Goal: Check status

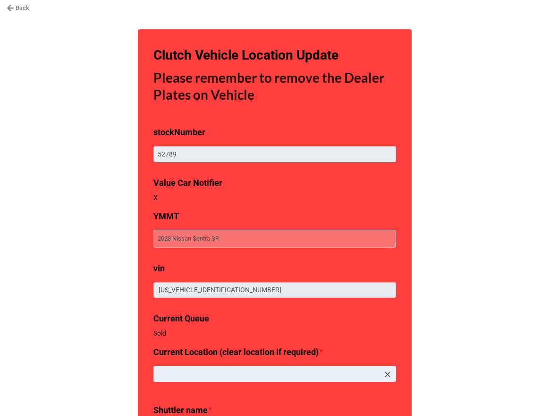
type textarea "x"
click at [23, 8] on link "Back" at bounding box center [18, 7] width 23 height 9
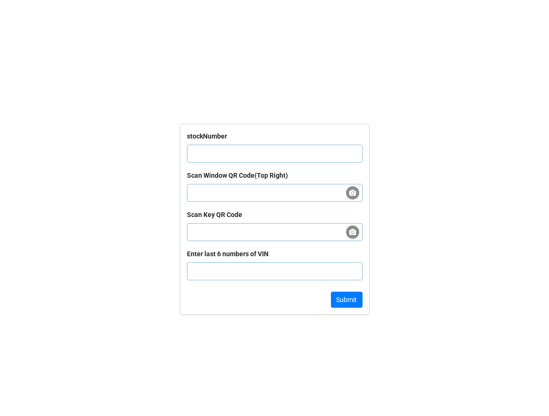
click at [231, 146] on input "text" at bounding box center [275, 154] width 176 height 18
paste input "64549"
type input "64549"
click button "Submit" at bounding box center [347, 299] width 32 height 16
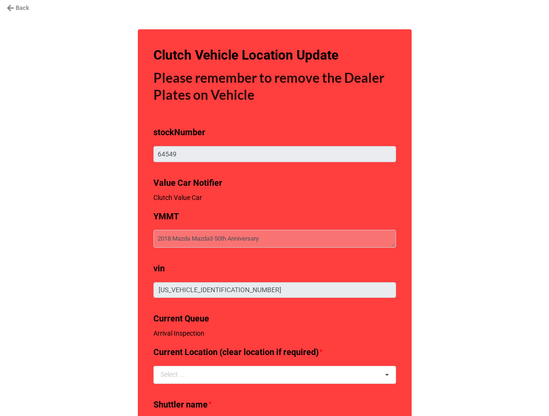
type textarea "x"
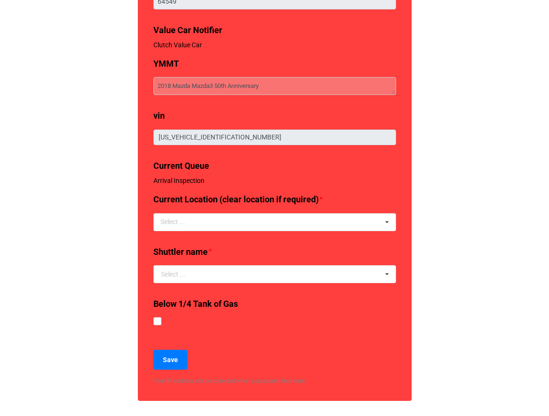
click at [57, 204] on div "Back Clutch Vehicle Location Update Please remember to remove the Dealer Plates…" at bounding box center [274, 131] width 549 height 568
click at [67, 230] on div "Back Clutch Vehicle Location Update Please remember to remove the Dealer Plates…" at bounding box center [274, 131] width 549 height 568
